Goal: Navigation & Orientation: Understand site structure

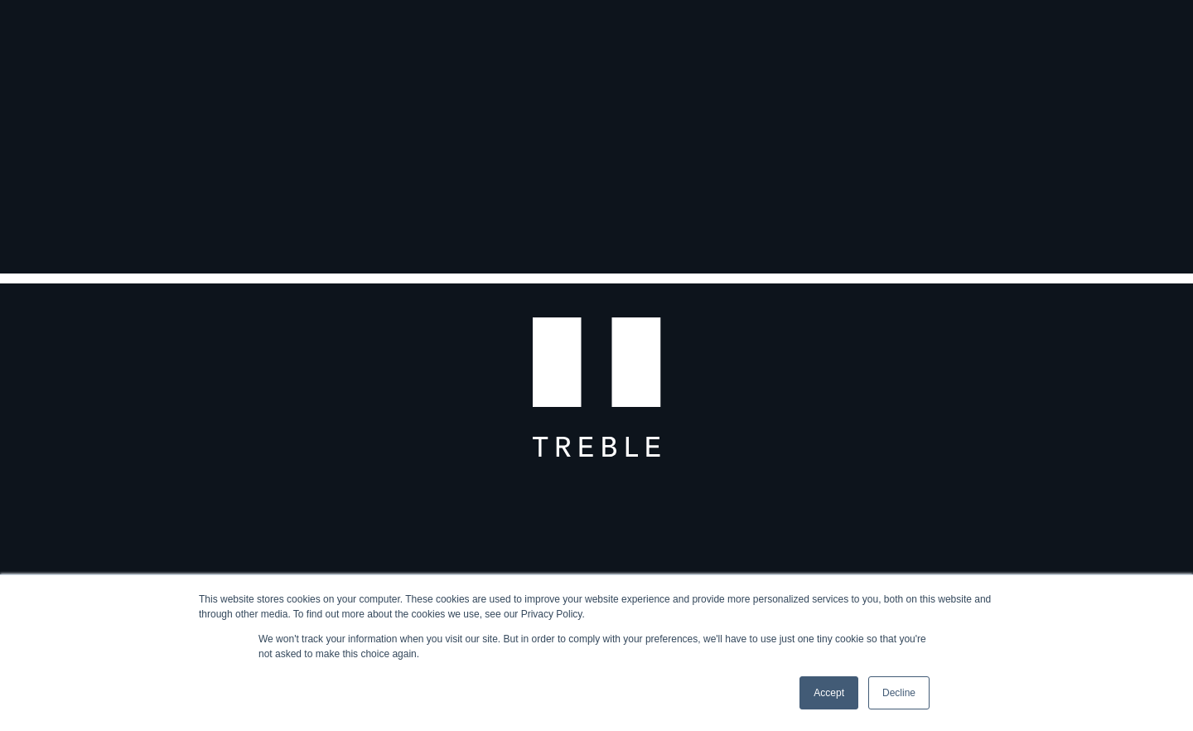
click at [836, 684] on link "Accept" at bounding box center [828, 692] width 59 height 33
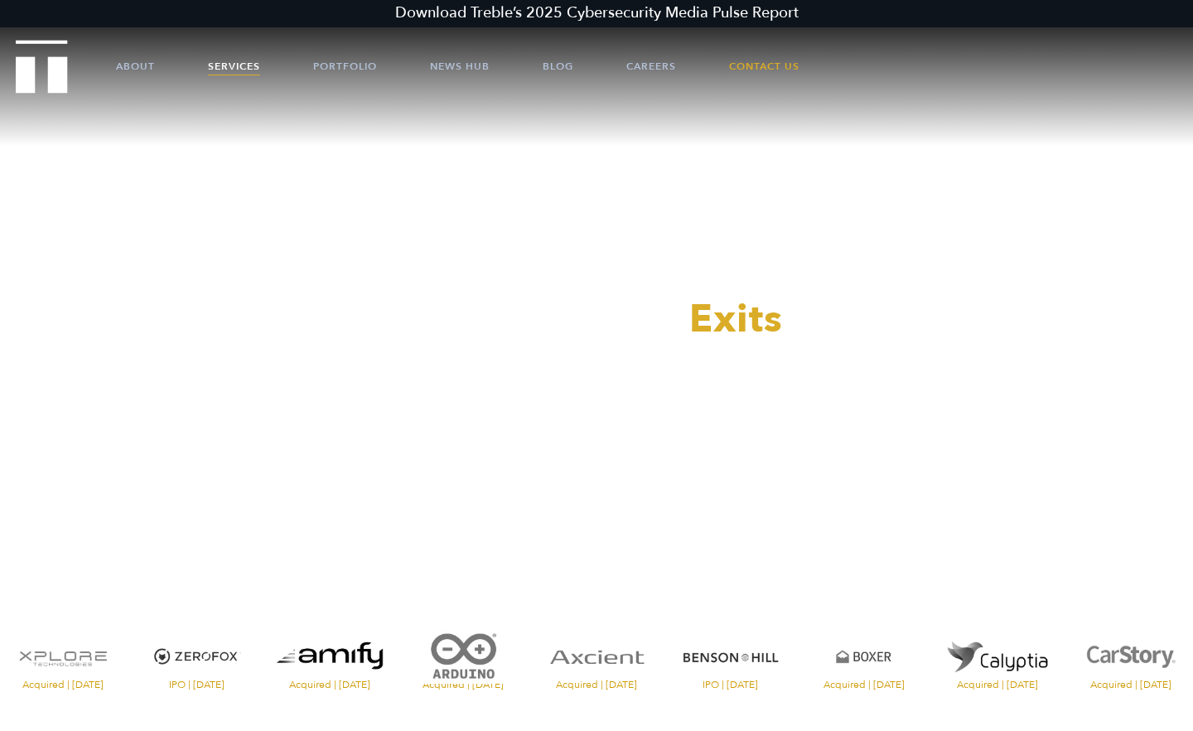
click at [240, 70] on link "Services" at bounding box center [234, 66] width 52 height 50
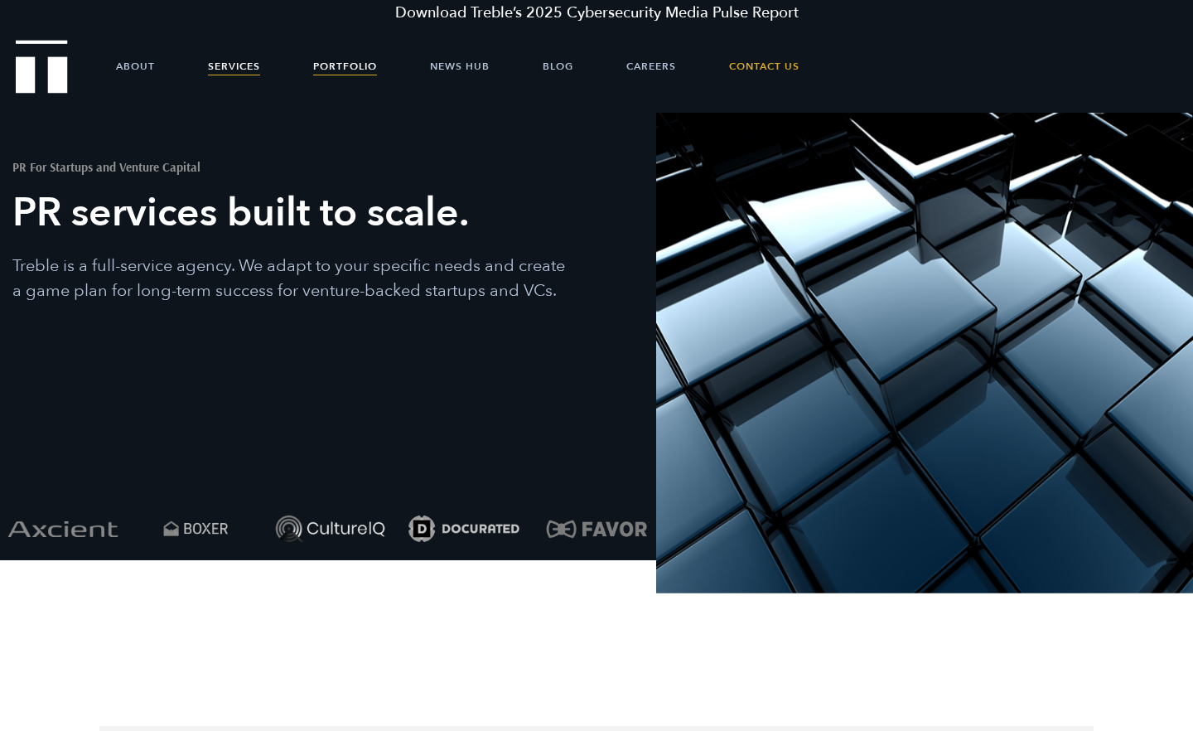
click at [361, 75] on link "Portfolio" at bounding box center [345, 66] width 64 height 50
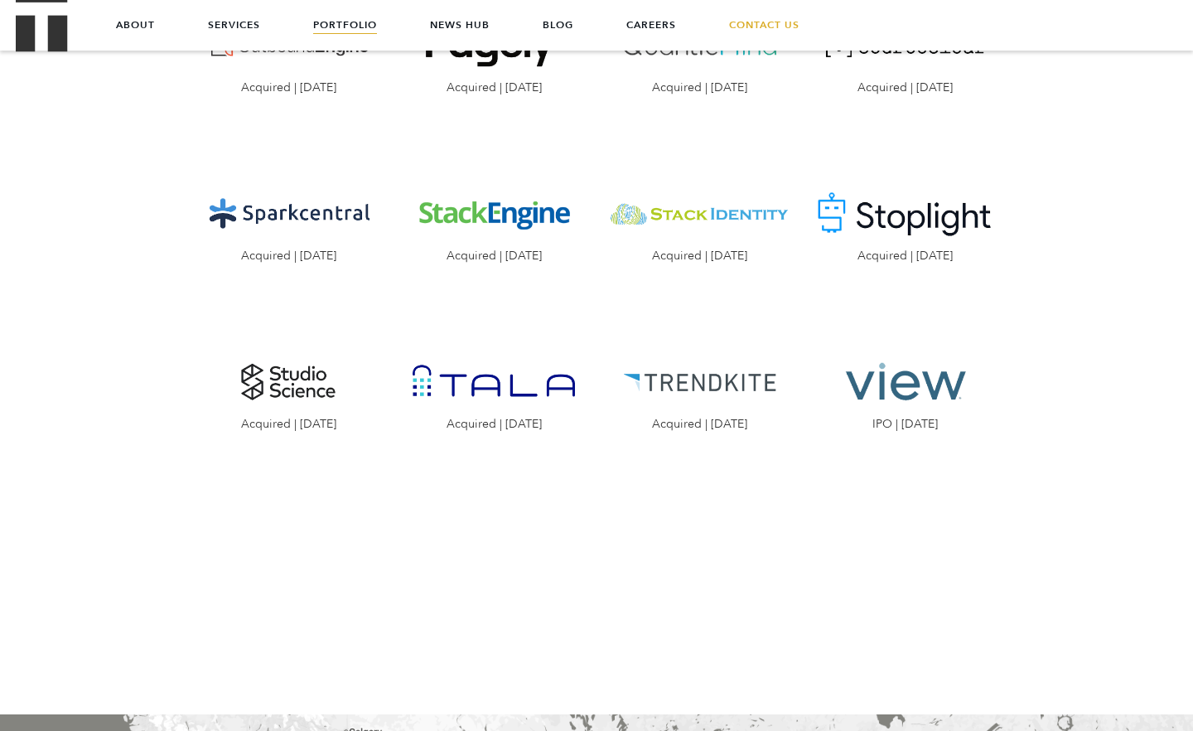
scroll to position [2158, 0]
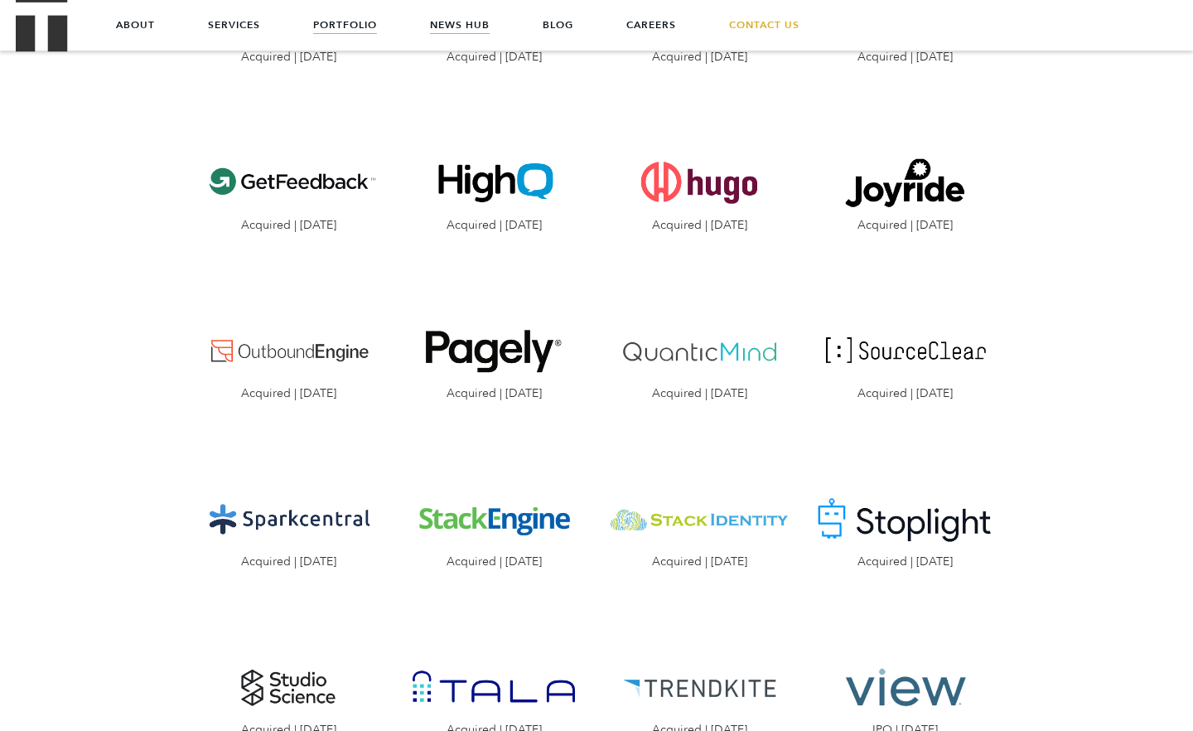
click at [485, 12] on link "News Hub" at bounding box center [460, 25] width 60 height 50
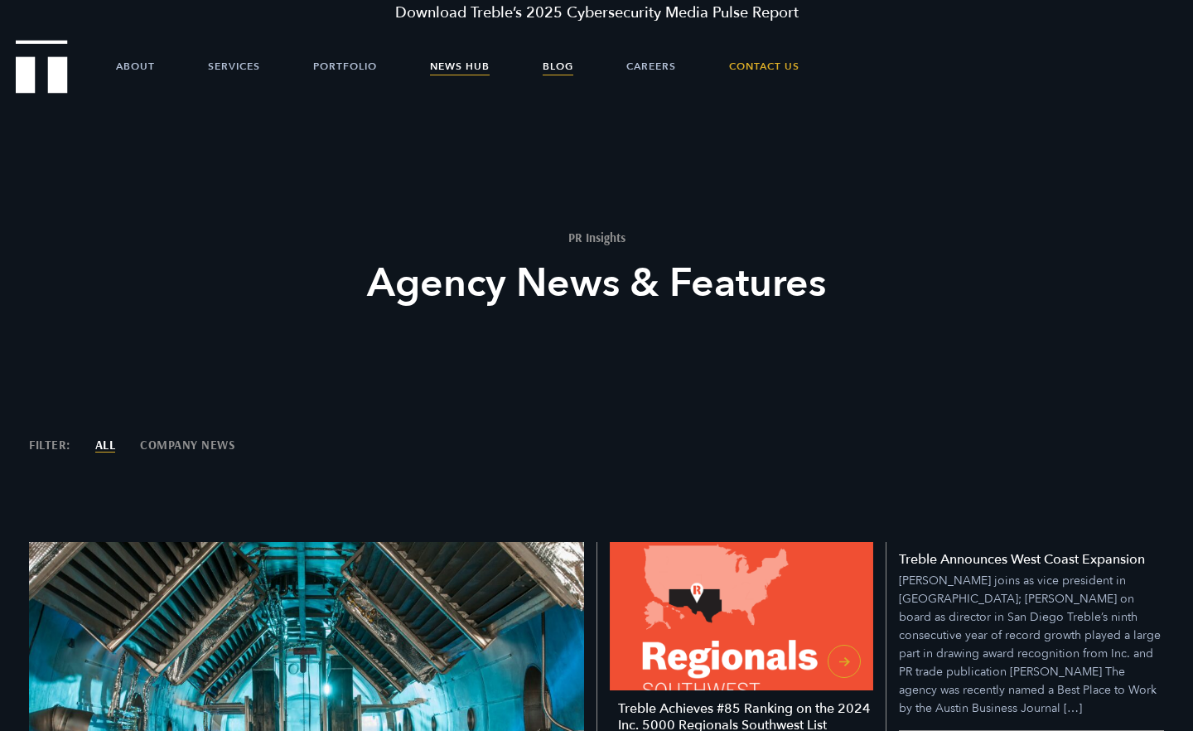
click at [560, 70] on link "Blog" at bounding box center [557, 66] width 31 height 50
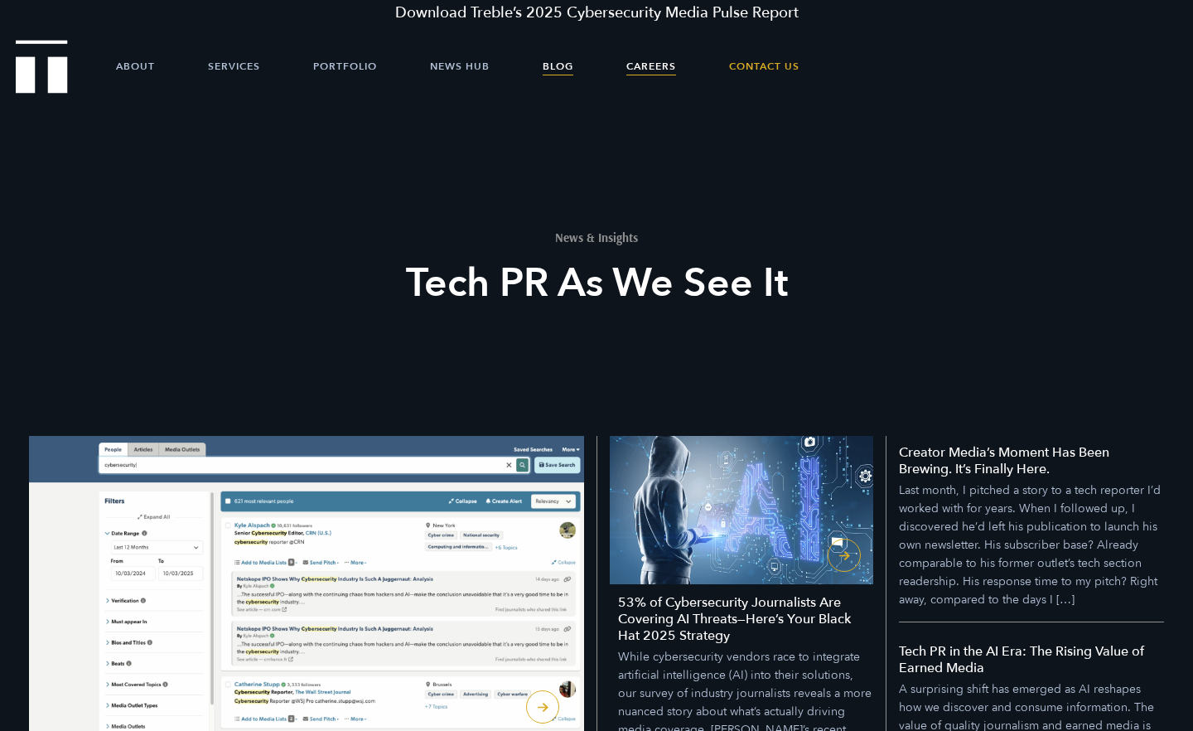
click at [652, 68] on link "Careers" at bounding box center [651, 66] width 50 height 50
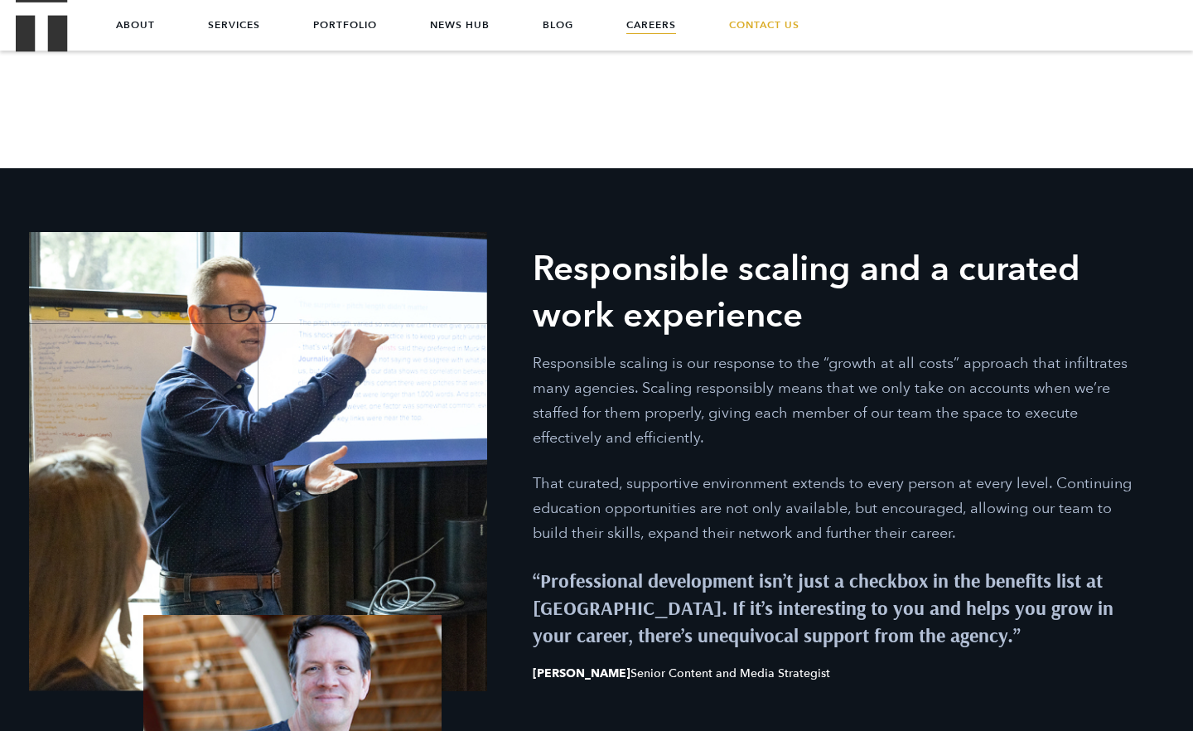
scroll to position [1389, 0]
